Goal: Task Accomplishment & Management: Use online tool/utility

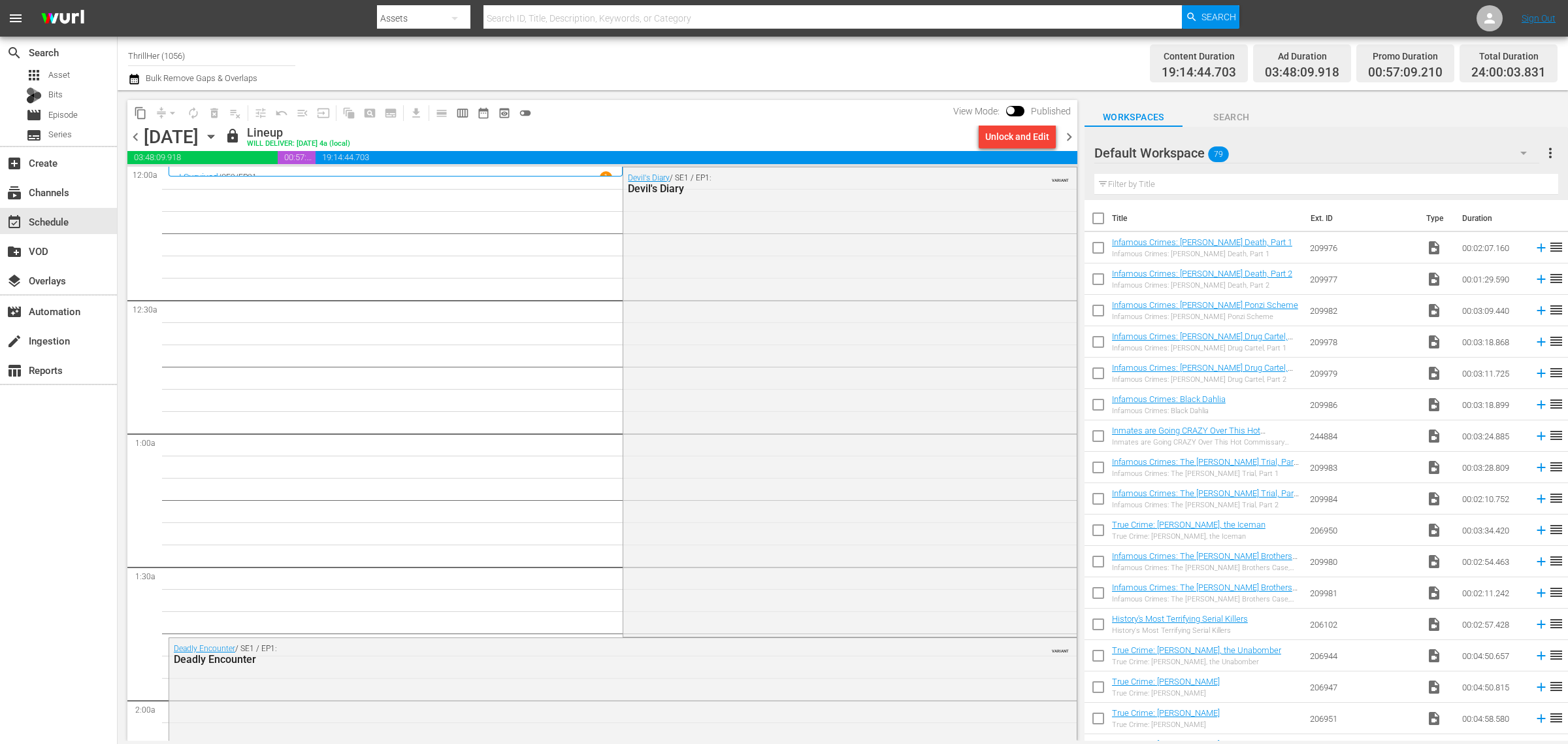
scroll to position [5760, 0]
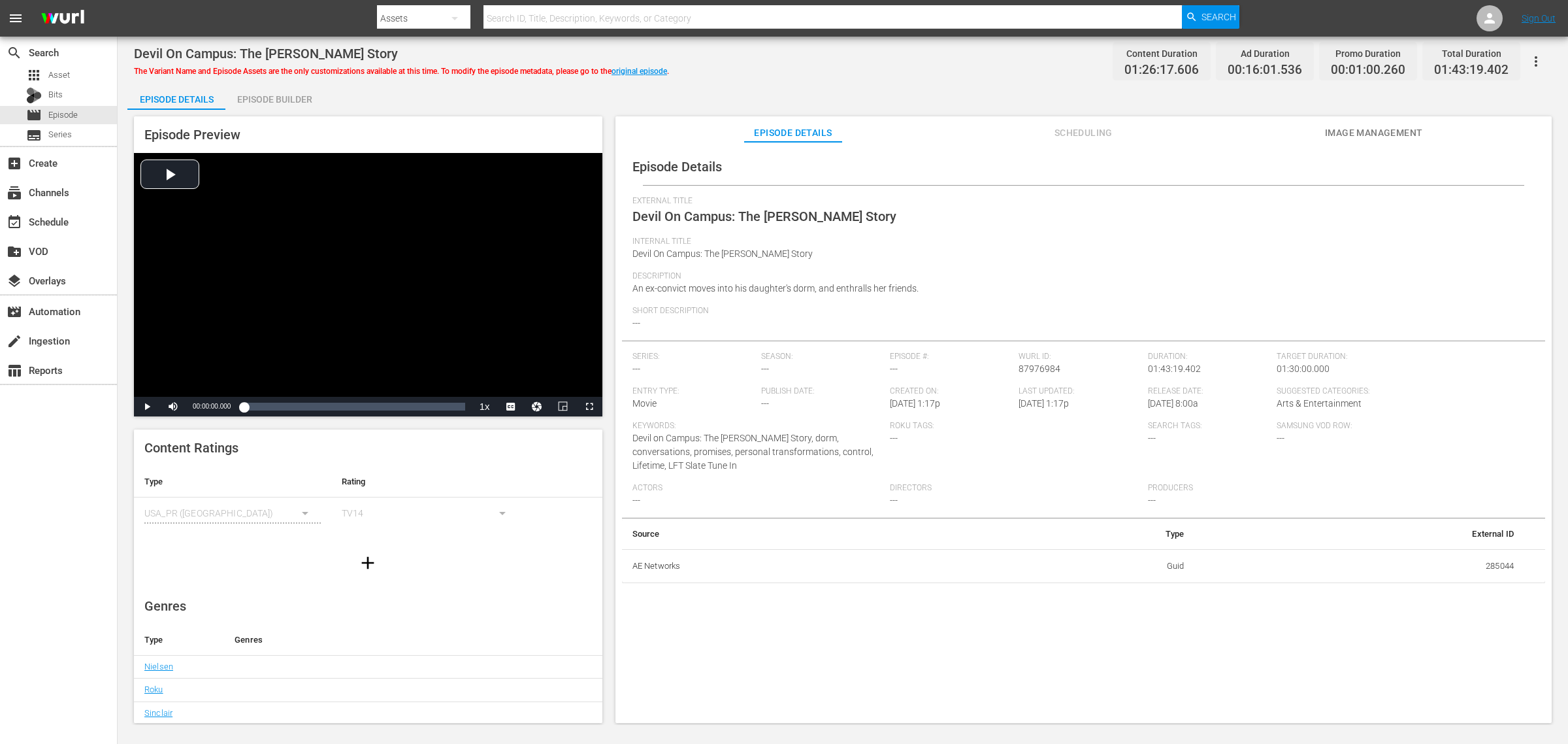
click at [838, 69] on div "Devil On Campus: The [PERSON_NAME] Story The Variant Name and Episode Assets ar…" at bounding box center [842, 60] width 1417 height 29
click at [259, 86] on div "Episode Builder" at bounding box center [274, 98] width 98 height 31
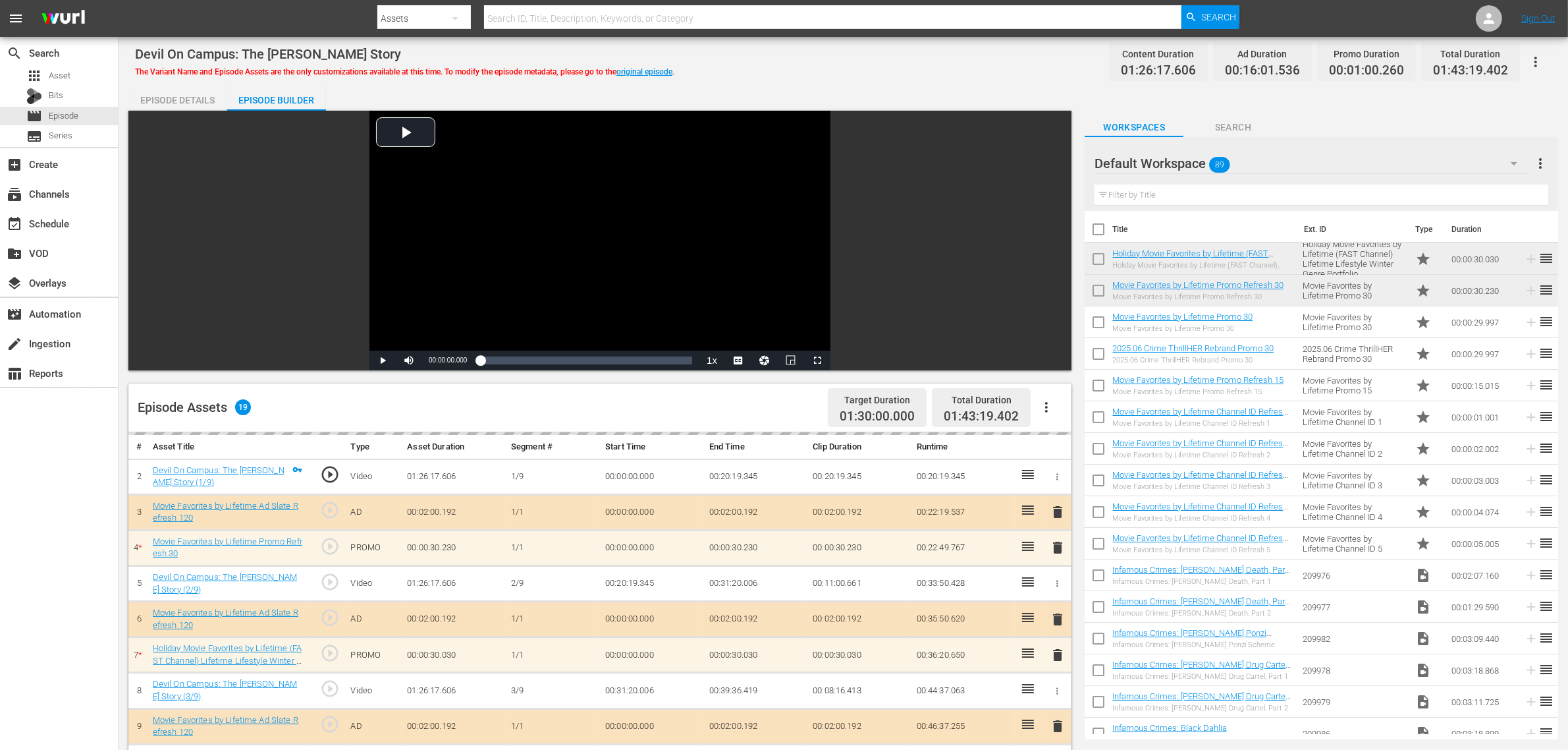
click at [866, 79] on div "Devil On Campus: The [PERSON_NAME] Story The Variant Name and Episode Assets ar…" at bounding box center [843, 592] width 1449 height 1111
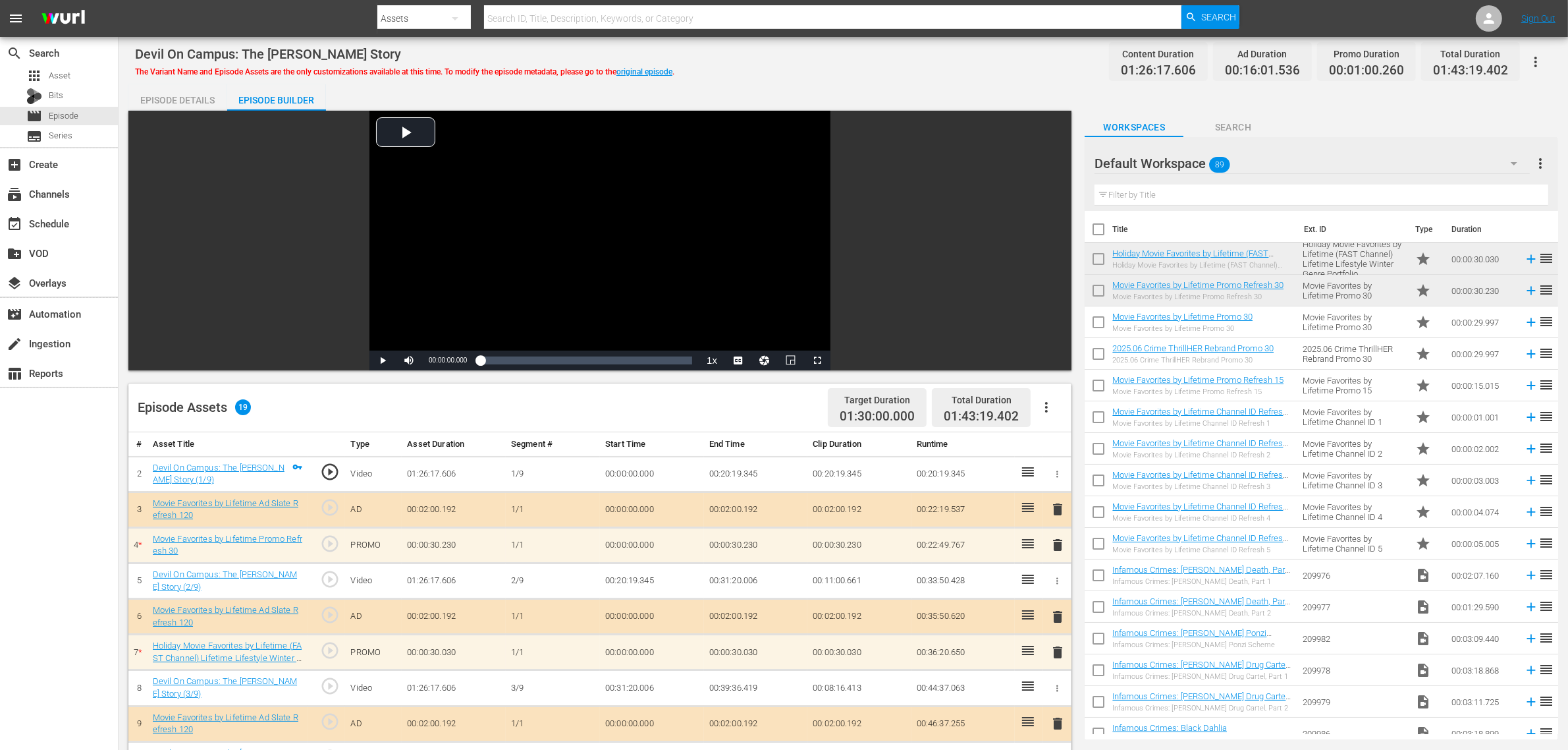
click at [907, 64] on div "Devil On Campus: The [PERSON_NAME] Story The Variant Name and Episode Assets ar…" at bounding box center [842, 61] width 1416 height 29
click at [926, 73] on div "Devil On Campus: The [PERSON_NAME] Story The Variant Name and Episode Assets ar…" at bounding box center [842, 61] width 1416 height 29
click at [830, 64] on div "Devil On Campus: The [PERSON_NAME] Story The Variant Name and Episode Assets ar…" at bounding box center [842, 61] width 1416 height 29
click at [798, 67] on div "Devil On Campus: The [PERSON_NAME] Story The Variant Name and Episode Assets ar…" at bounding box center [842, 61] width 1416 height 29
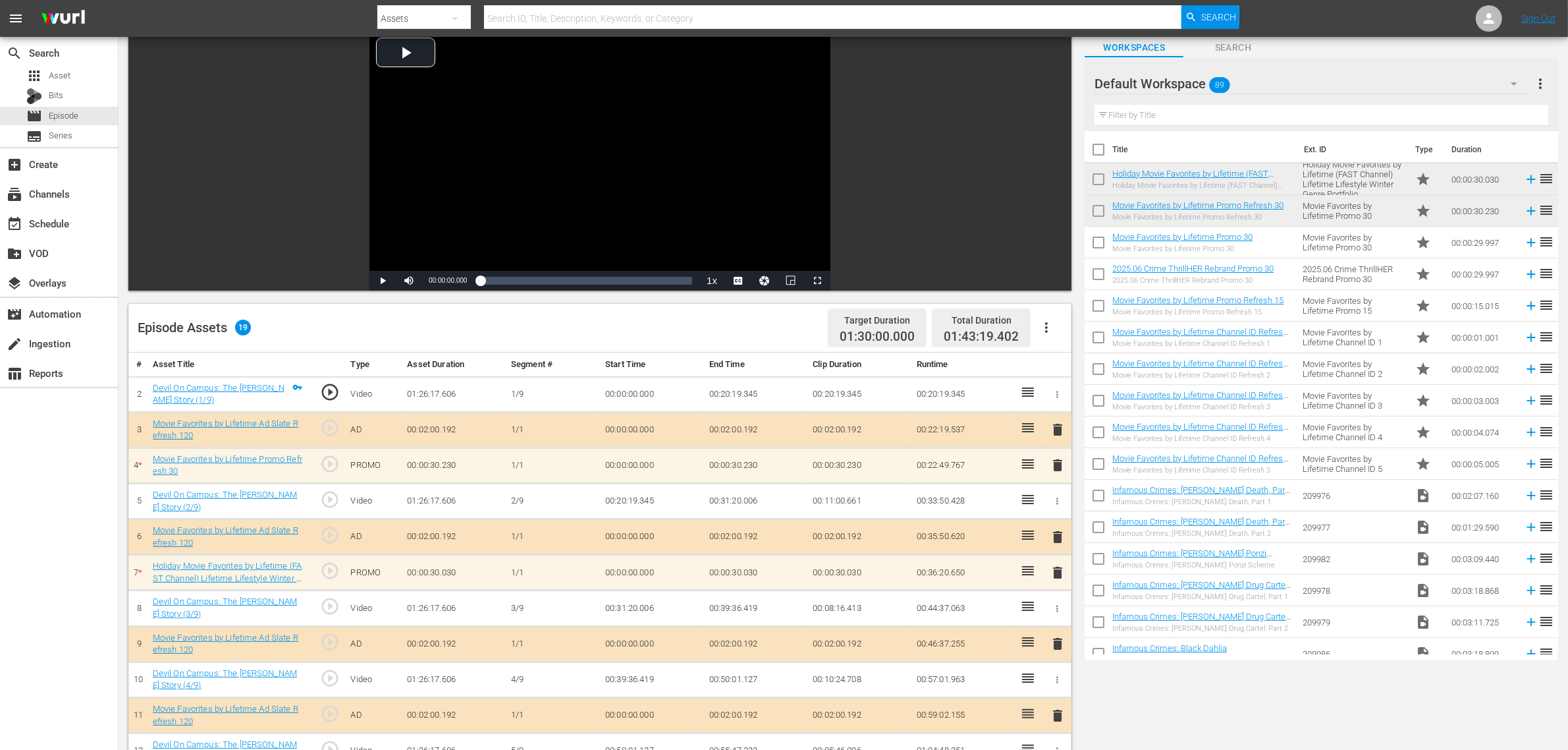
scroll to position [247, 0]
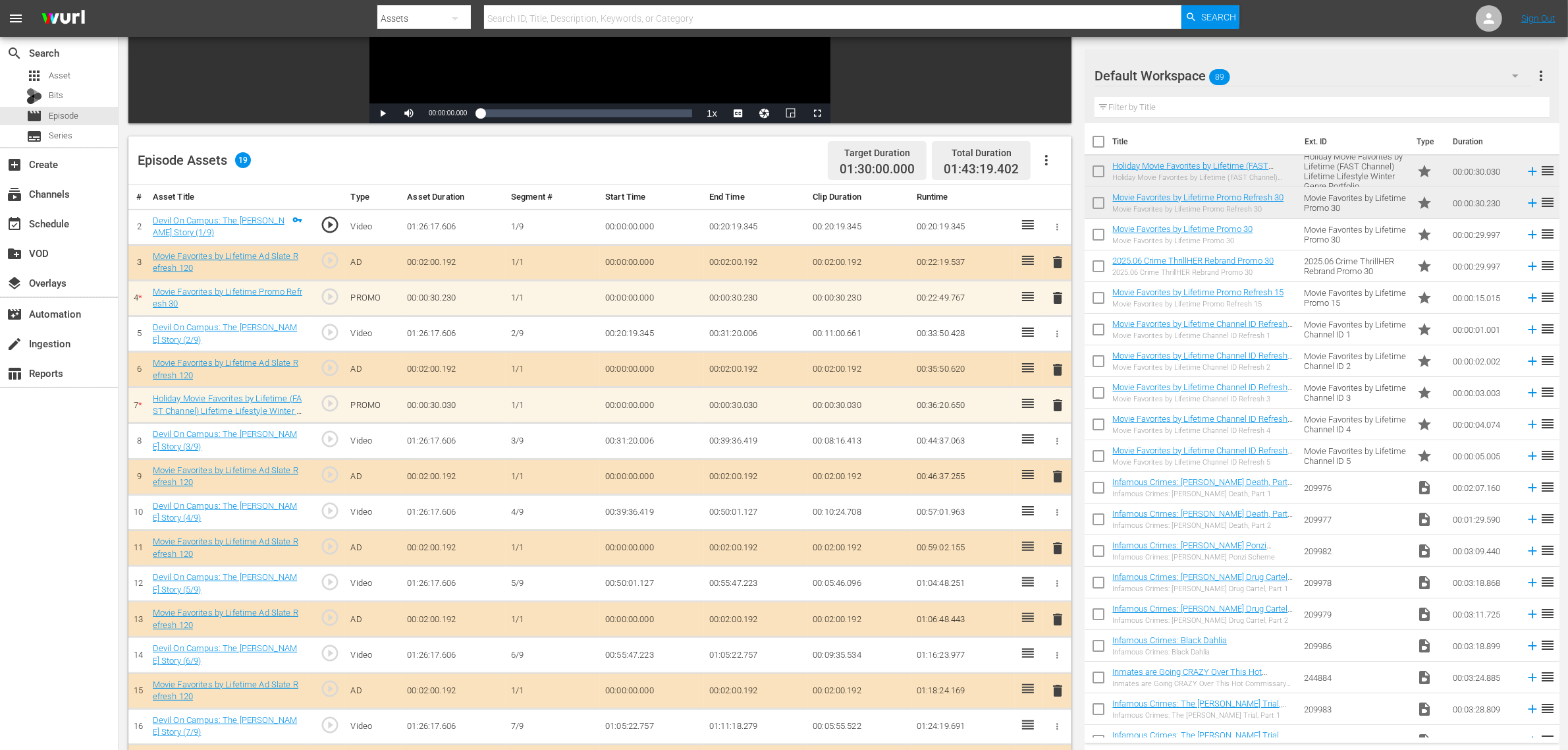
click at [720, 146] on div "Episode Assets 19 Target Duration 01:30:00.000 Total Duration 01:43:19.402" at bounding box center [600, 161] width 943 height 49
click at [685, 160] on div "Episode Assets 19 Target Duration 01:30:00.000 Total Duration 01:43:19.402" at bounding box center [600, 161] width 943 height 49
click at [654, 145] on div "Episode Assets 19 Target Duration 01:30:00.000 Total Duration 01:43:19.402" at bounding box center [600, 161] width 943 height 49
click at [730, 154] on div "Episode Assets 19 Target Duration 01:30:00.000 Total Duration 01:43:19.402" at bounding box center [600, 161] width 943 height 49
click at [663, 153] on div "Episode Assets 19 Target Duration 01:30:00.000 Total Duration 01:43:19.402" at bounding box center [600, 161] width 943 height 49
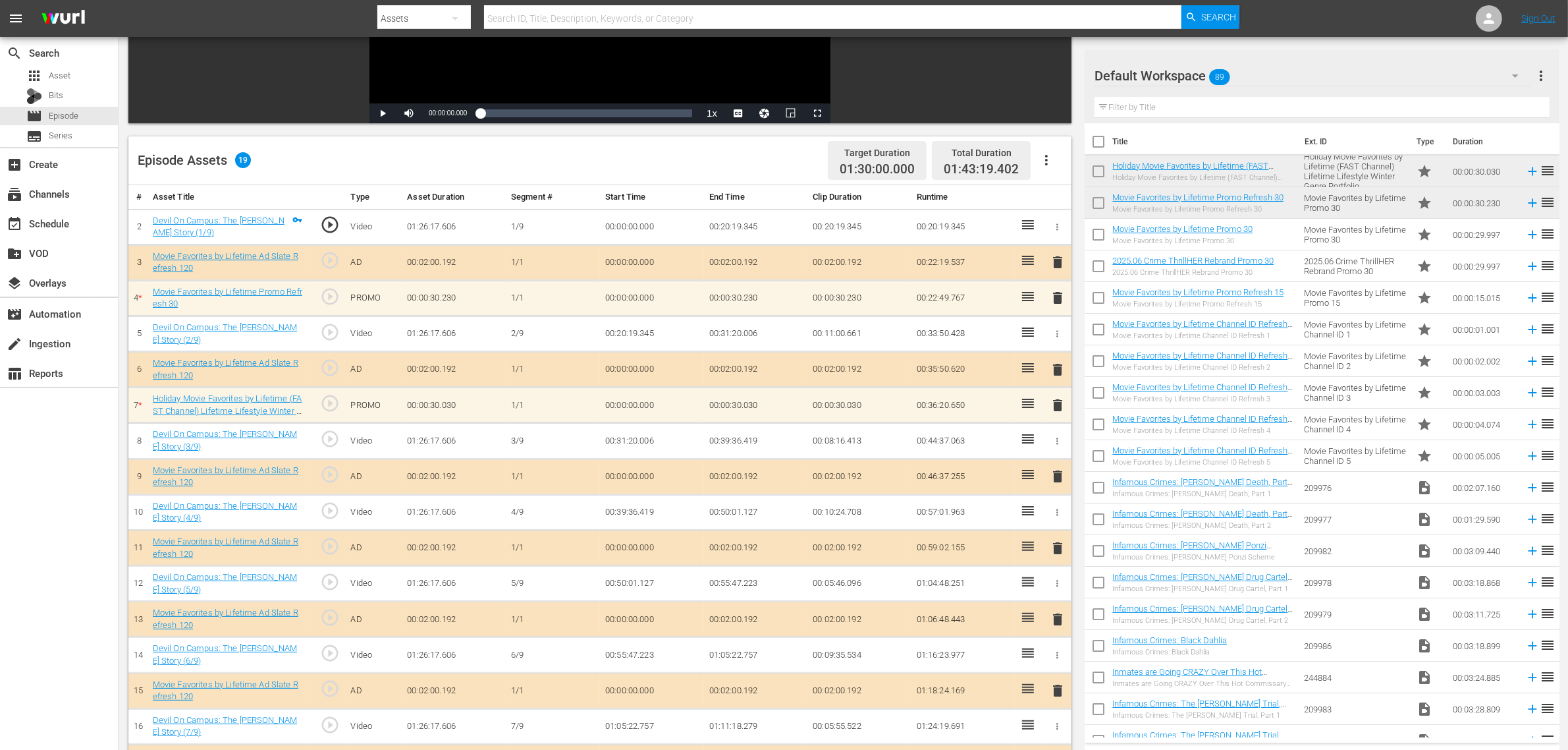
click at [759, 160] on div "Episode Assets 19 Target Duration 01:30:00.000 Total Duration 01:43:19.402" at bounding box center [600, 161] width 943 height 49
click at [1329, 5] on nav "menu Search By Assets Search ID, Title, Description, Keywords, or Category Sear…" at bounding box center [784, 18] width 1568 height 37
click at [1335, 12] on nav "menu Search By Assets Search ID, Title, Description, Keywords, or Category Sear…" at bounding box center [784, 18] width 1568 height 37
click at [1339, 12] on nav "menu Search By Assets Search ID, Title, Description, Keywords, or Category Sear…" at bounding box center [784, 18] width 1568 height 37
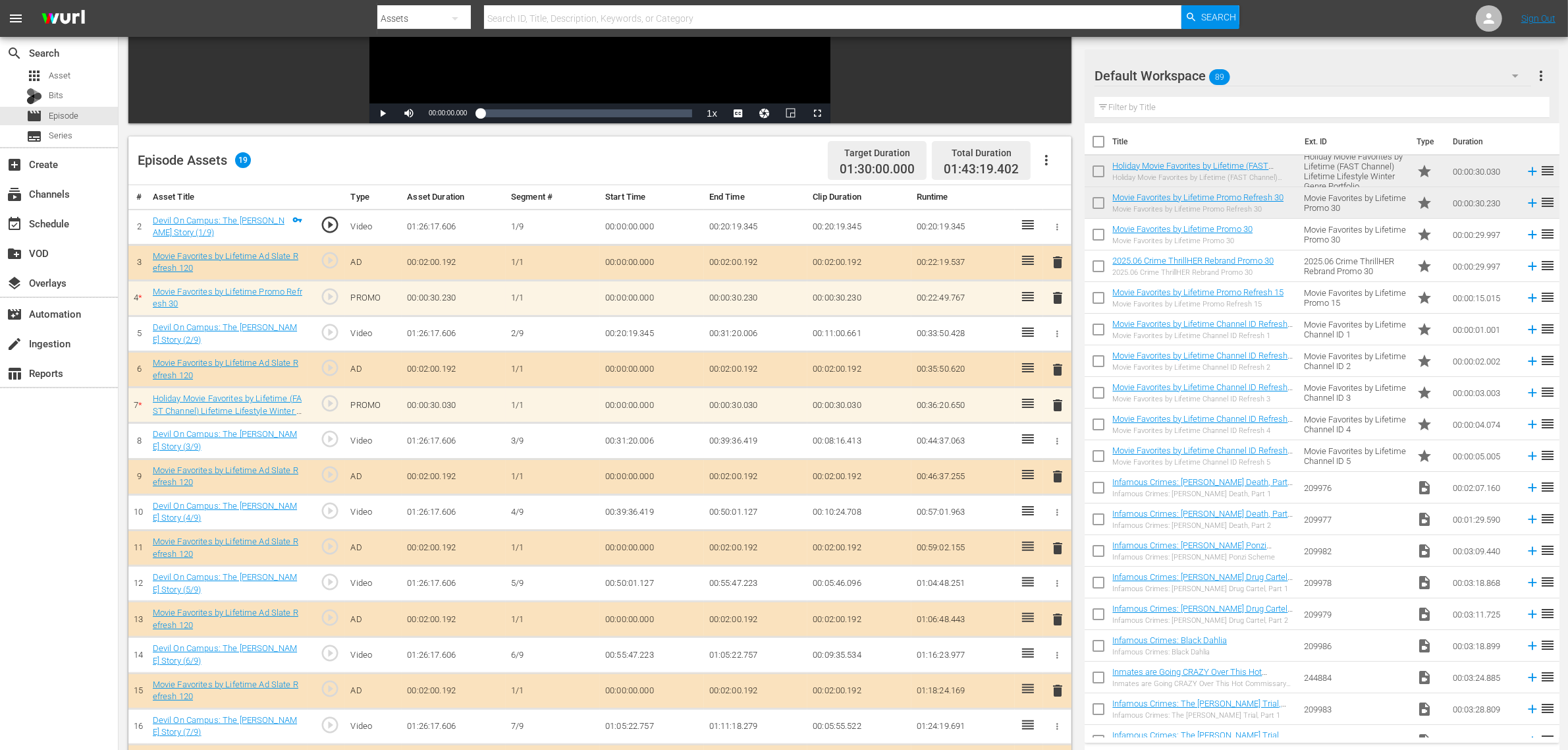
click at [788, 168] on div "Episode Assets 19 Target Duration 01:30:00.000 Total Duration 01:43:19.402" at bounding box center [600, 161] width 943 height 49
click at [743, 160] on div "Episode Assets 19 Target Duration 01:30:00.000 Total Duration 01:43:19.402" at bounding box center [600, 161] width 943 height 49
click at [695, 162] on div "Episode Assets 19 Target Duration 01:30:00.000 Total Duration 01:43:19.402" at bounding box center [600, 161] width 943 height 49
click at [1238, 71] on div "Default Workspace 89" at bounding box center [1313, 75] width 436 height 37
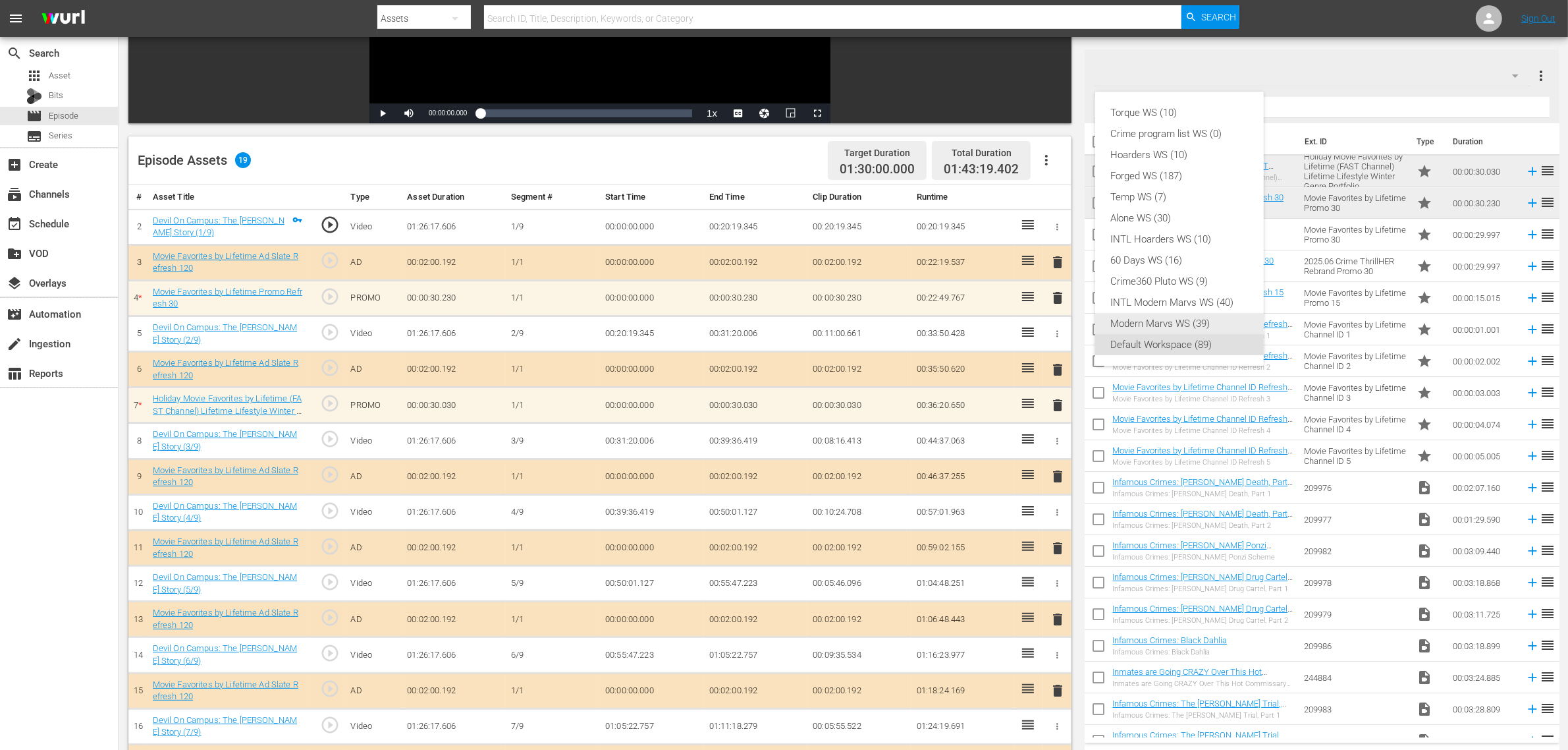
click at [1213, 327] on div "Modern Marvs WS (39)" at bounding box center [1180, 324] width 137 height 21
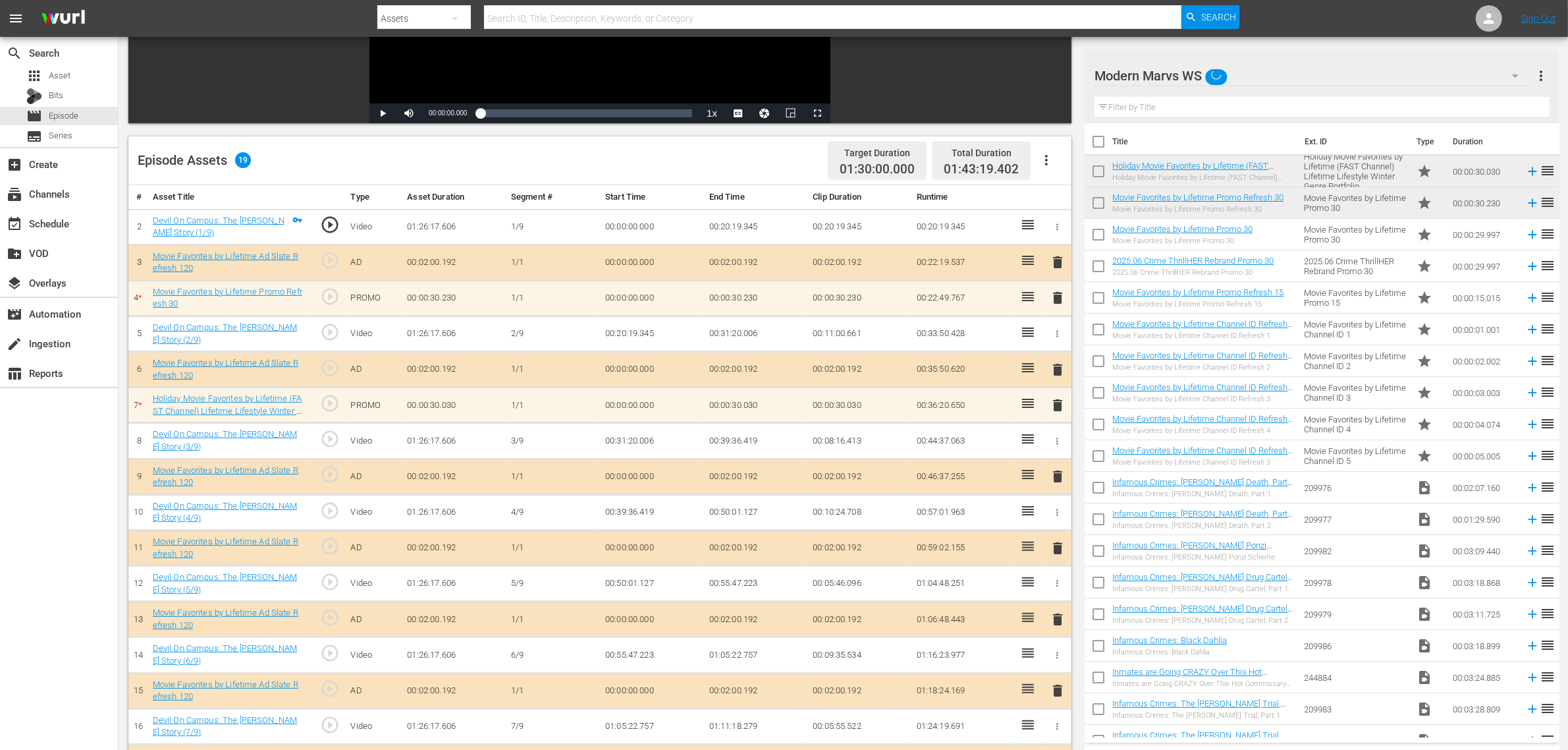
click at [1354, 17] on nav "menu Search By Assets Search ID, Title, Description, Keywords, or Category Sear…" at bounding box center [784, 18] width 1568 height 37
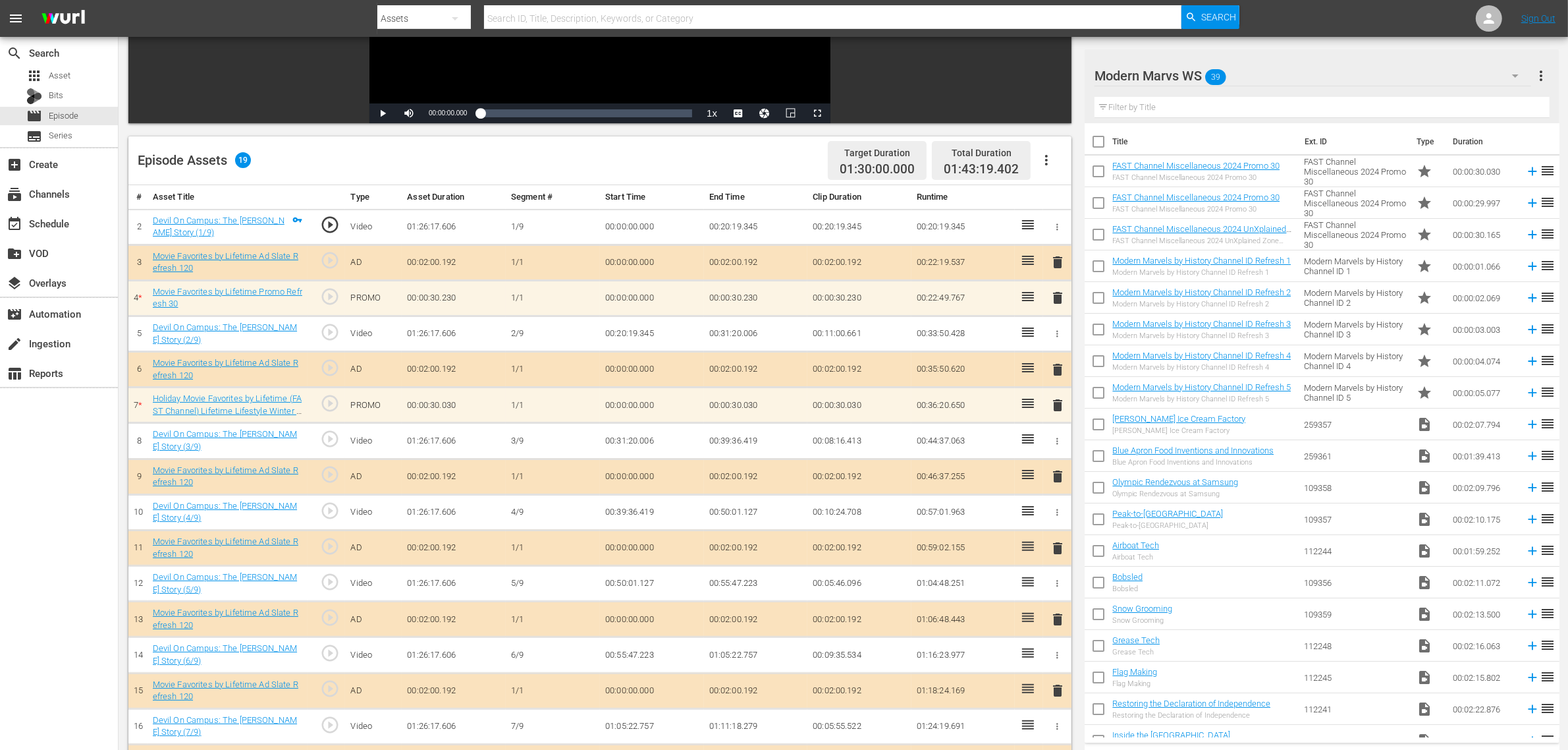
click at [591, 146] on div "Episode Assets 19 Target Duration 01:30:00.000 Total Duration 01:43:19.402" at bounding box center [600, 161] width 943 height 49
click at [693, 150] on div "Episode Assets 19 Target Duration 01:30:00.000 Total Duration 01:43:19.402" at bounding box center [600, 161] width 943 height 49
click at [1281, 81] on div "Modern Marvs WS 39" at bounding box center [1313, 75] width 436 height 37
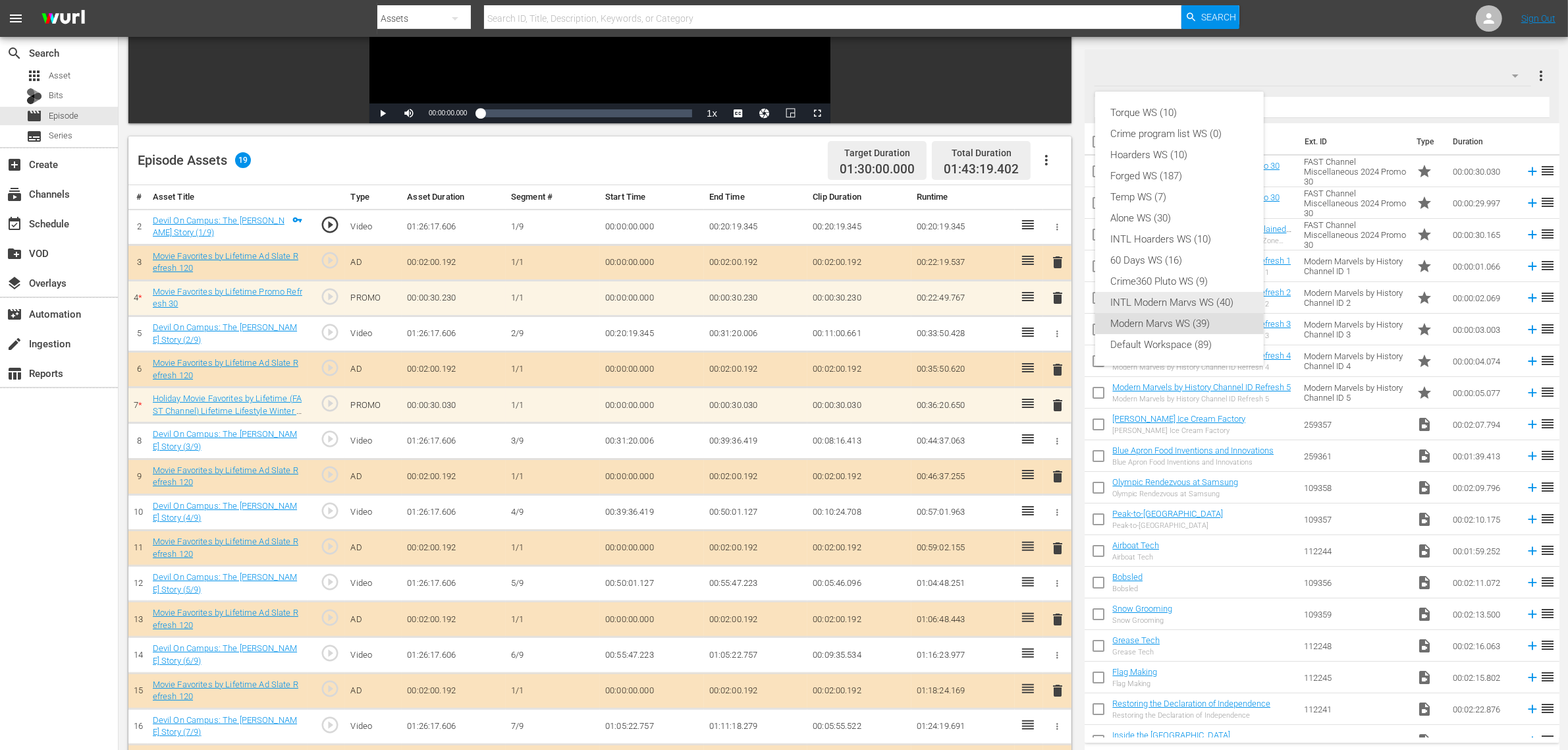
drag, startPoint x: 1233, startPoint y: 302, endPoint x: 1272, endPoint y: 286, distance: 42.2
click at [1233, 302] on div "INTL Modern Marvs WS (40)" at bounding box center [1180, 303] width 137 height 21
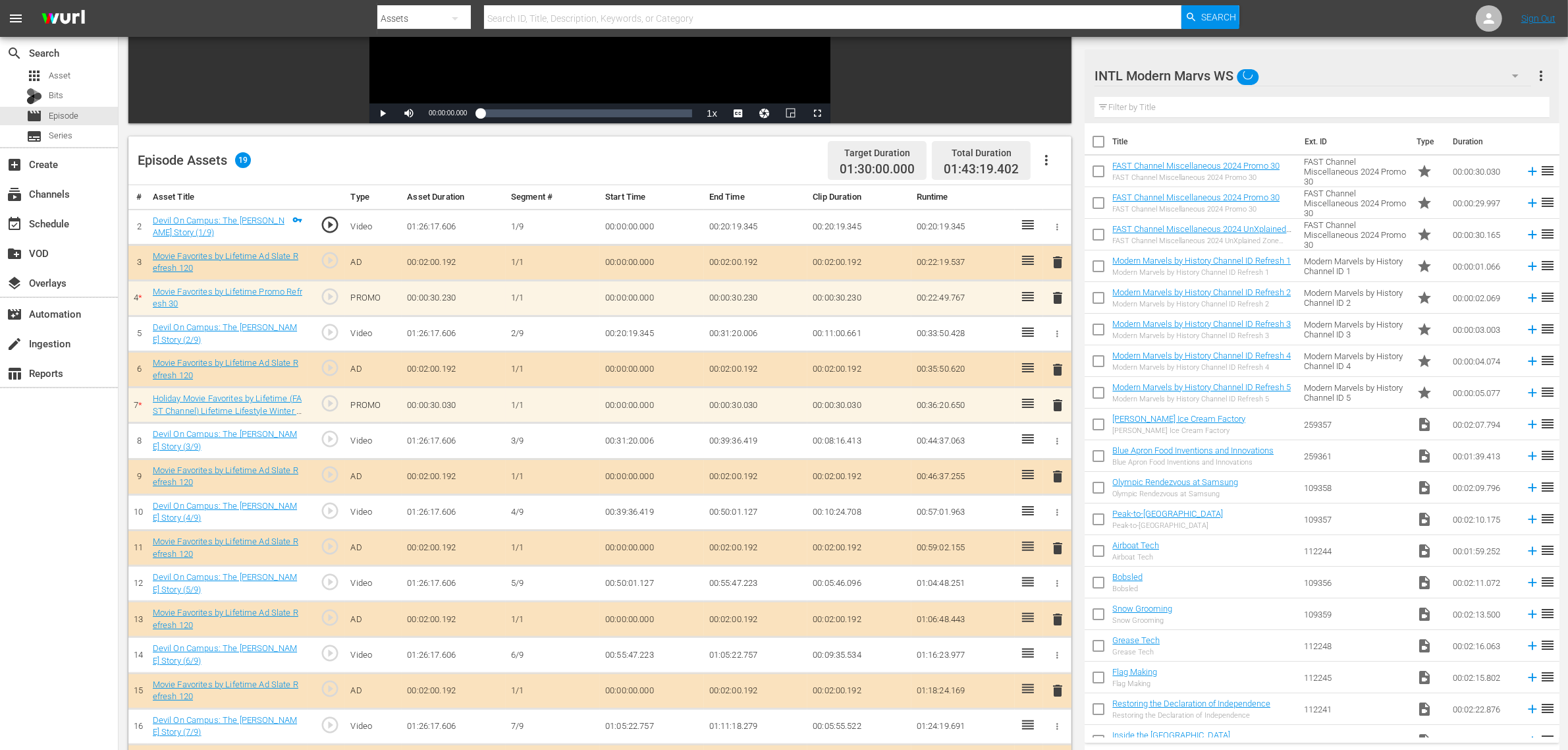
click at [1379, 20] on nav "menu Search By Assets Search ID, Title, Description, Keywords, or Category Sear…" at bounding box center [784, 18] width 1568 height 37
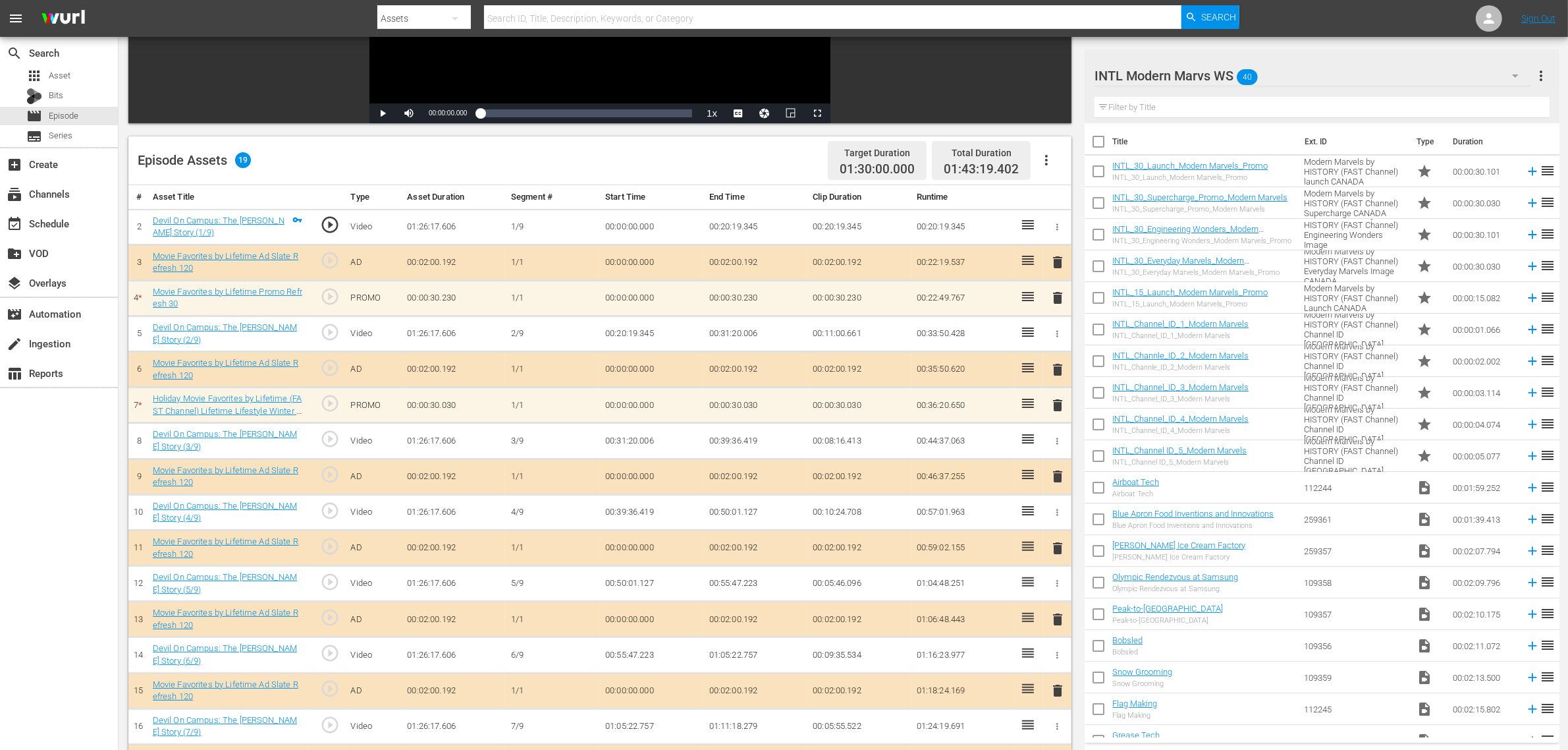
click at [1332, 71] on div "INTL Modern Marvs WS 40" at bounding box center [1313, 75] width 436 height 37
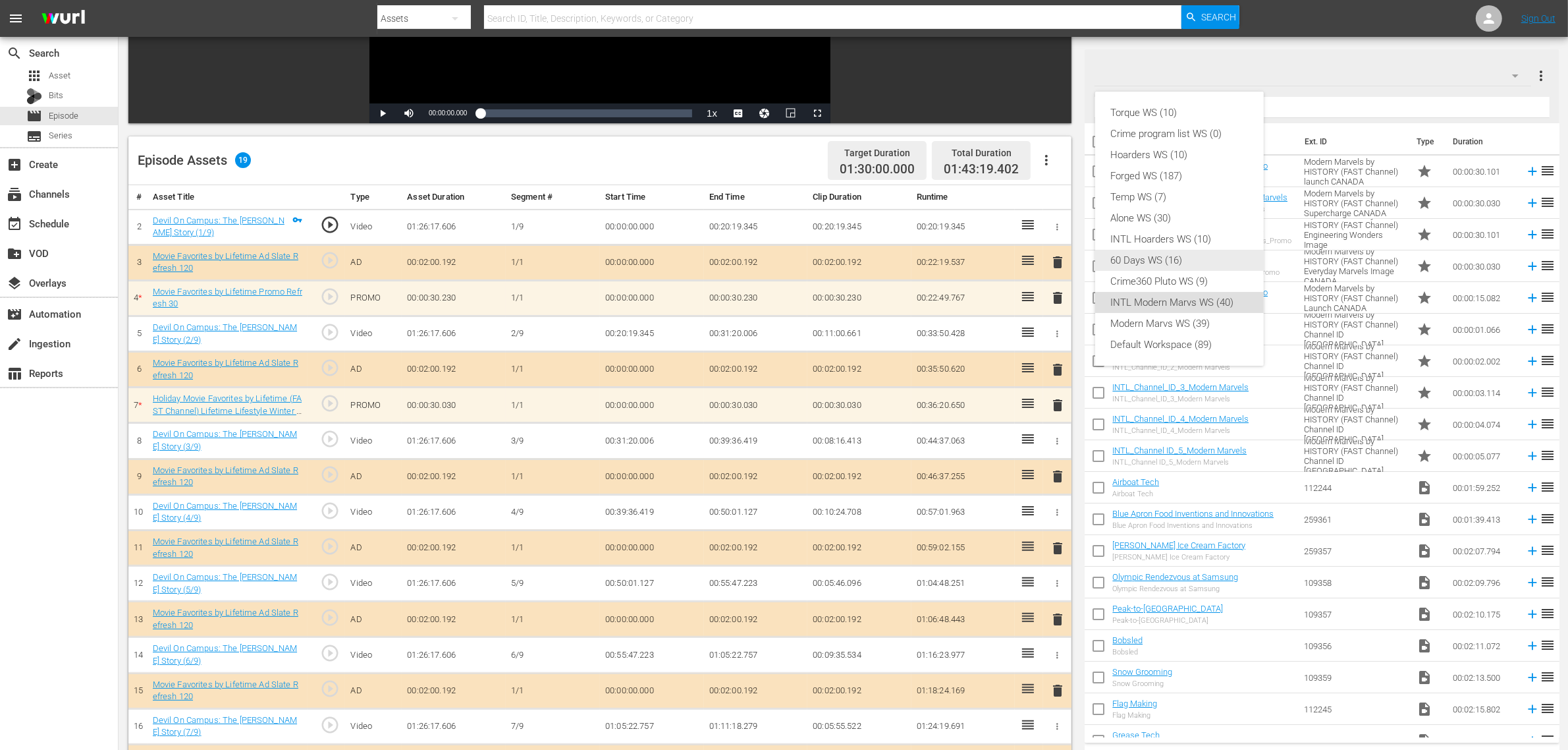
click at [1193, 262] on div "60 Days WS (16)" at bounding box center [1180, 261] width 137 height 21
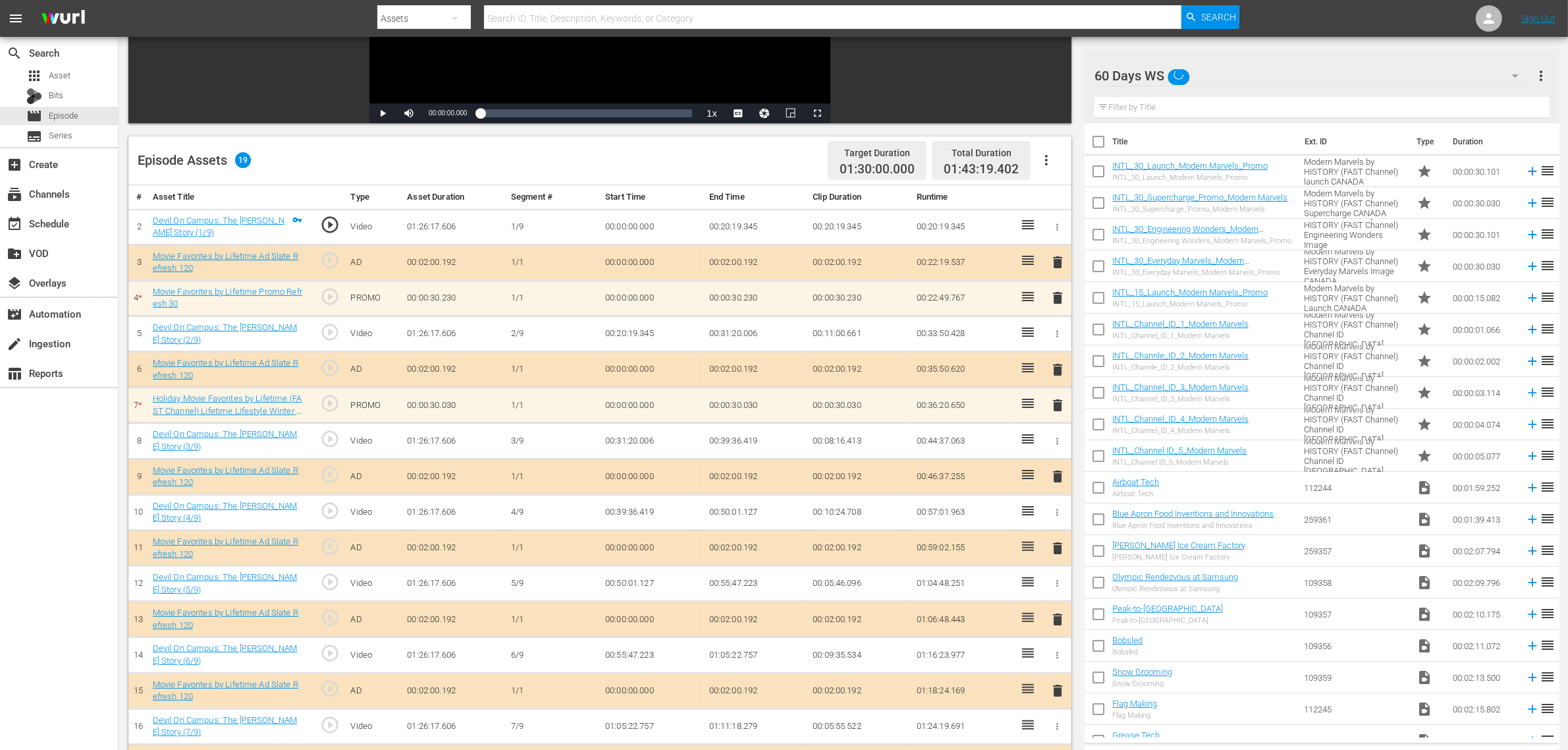
click at [1328, 12] on nav "menu Search By Assets Search ID, Title, Description, Keywords, or Category Sear…" at bounding box center [784, 18] width 1568 height 37
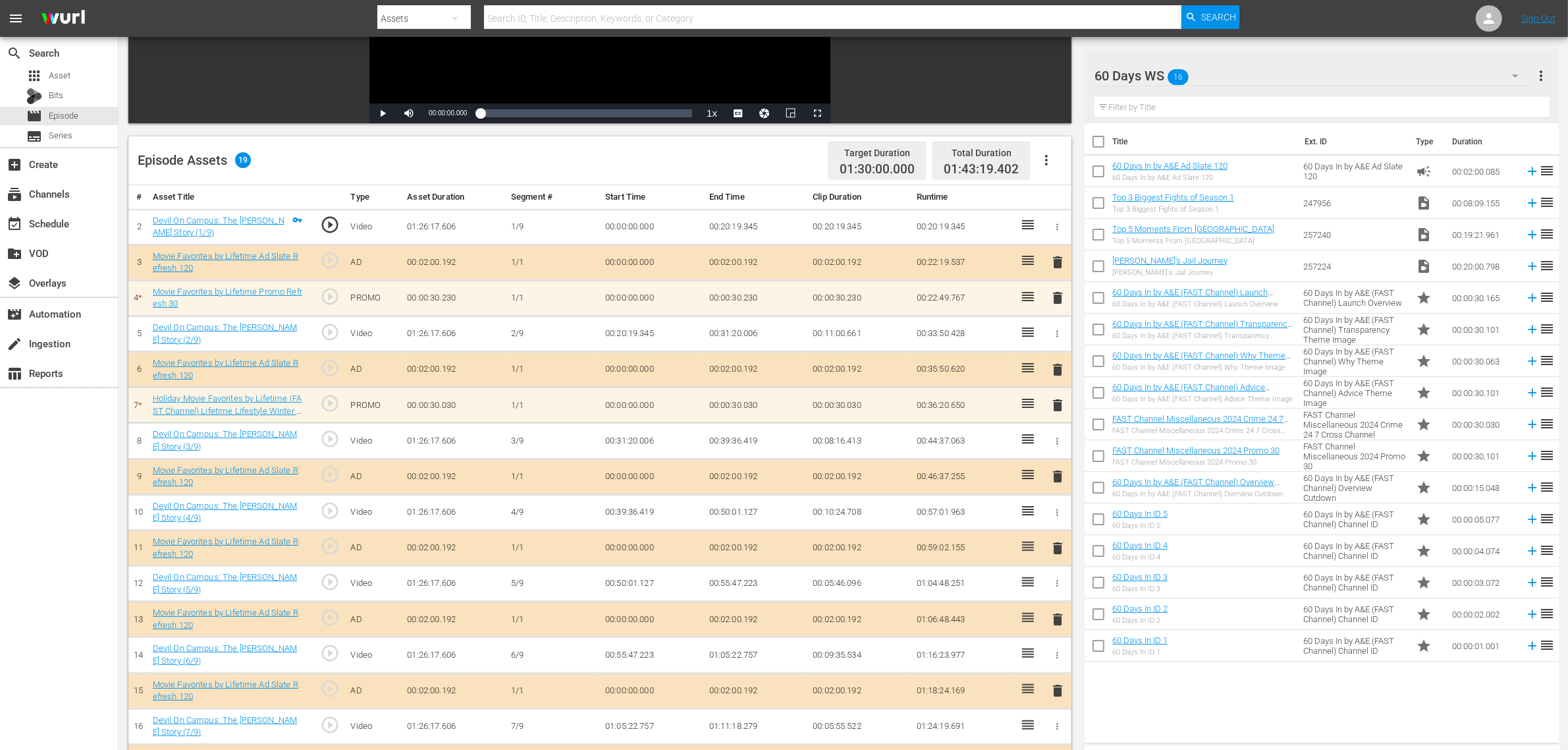
click at [1250, 66] on div "60 Days WS 16" at bounding box center [1313, 75] width 436 height 37
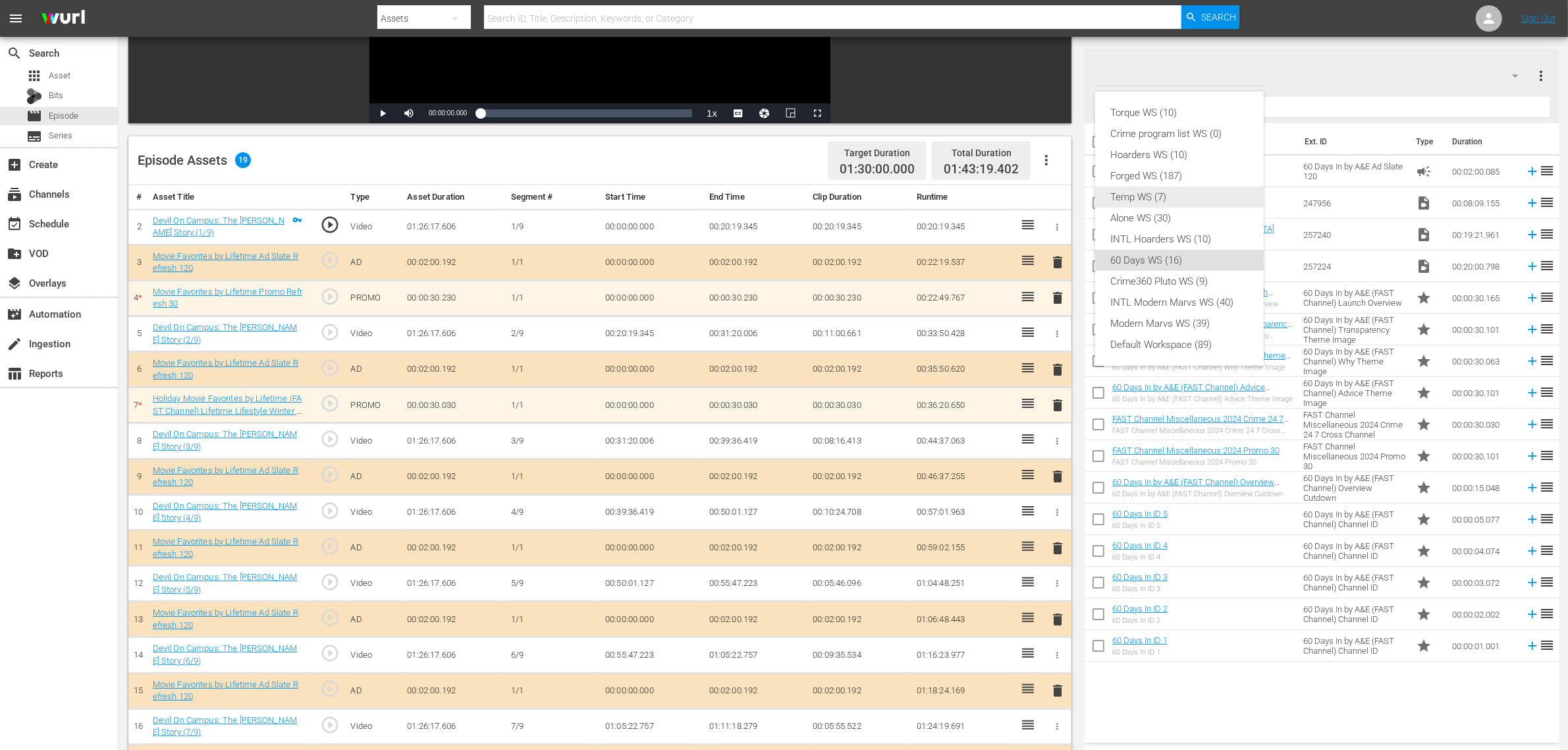
click at [1165, 219] on div "Alone WS (30)" at bounding box center [1180, 218] width 137 height 21
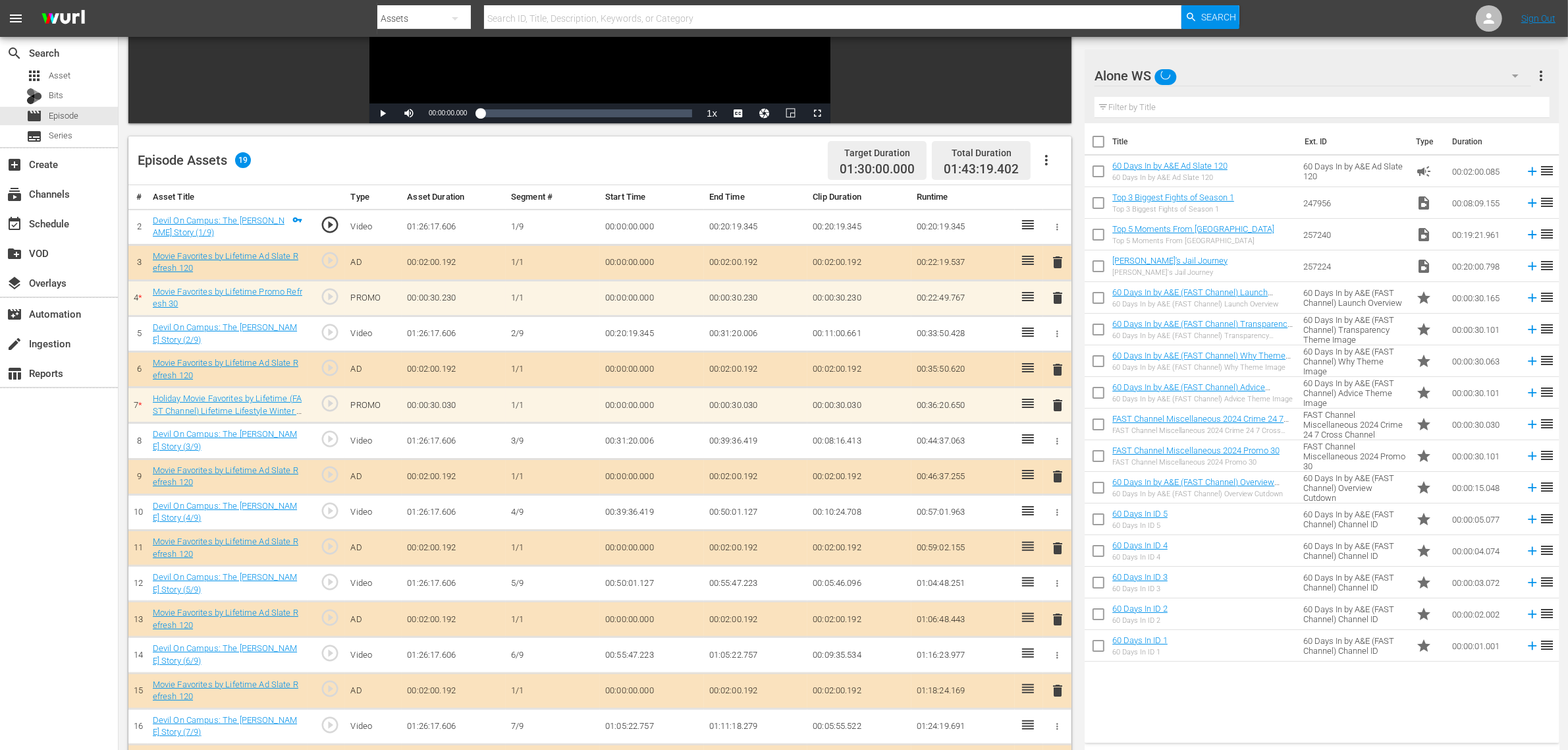
click at [1306, 13] on nav "menu Search By Assets Search ID, Title, Description, Keywords, or Category Sear…" at bounding box center [784, 18] width 1568 height 37
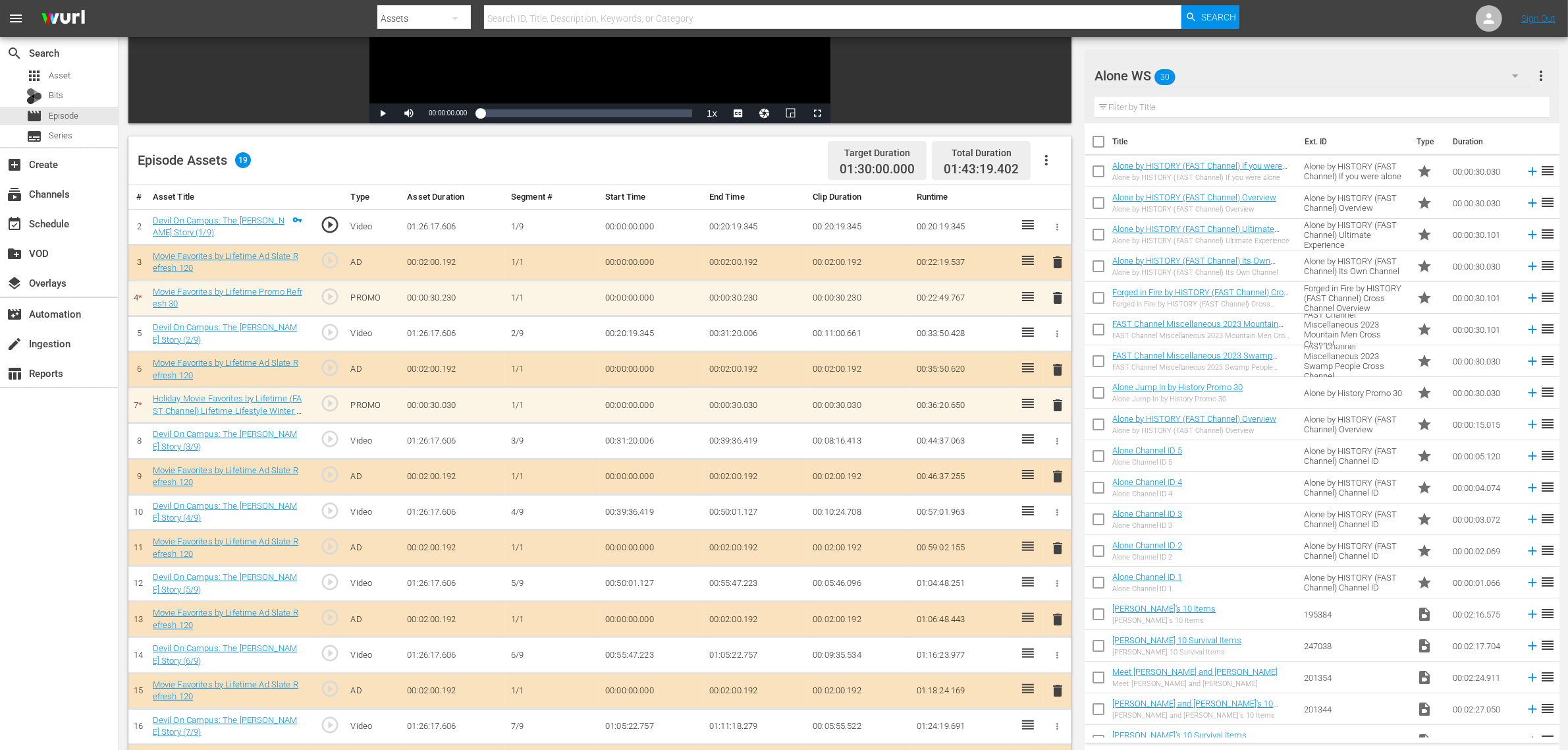
click at [525, 162] on div "Episode Assets 19 Target Duration 01:30:00.000 Total Duration 01:43:19.402" at bounding box center [600, 161] width 943 height 49
click at [567, 156] on div "Episode Assets 19 Target Duration 01:30:00.000 Total Duration 01:43:19.402" at bounding box center [600, 161] width 943 height 49
click at [341, 166] on div "Episode Assets 19 Target Duration 01:30:00.000 Total Duration 01:43:19.402" at bounding box center [600, 161] width 943 height 49
click at [1361, 19] on nav "menu Search By Assets Search ID, Title, Description, Keywords, or Category Sear…" at bounding box center [784, 18] width 1568 height 37
click at [688, 146] on div "Episode Assets 19 Target Duration 01:30:00.000 Total Duration 01:43:19.402" at bounding box center [600, 161] width 943 height 49
